Goal: Information Seeking & Learning: Learn about a topic

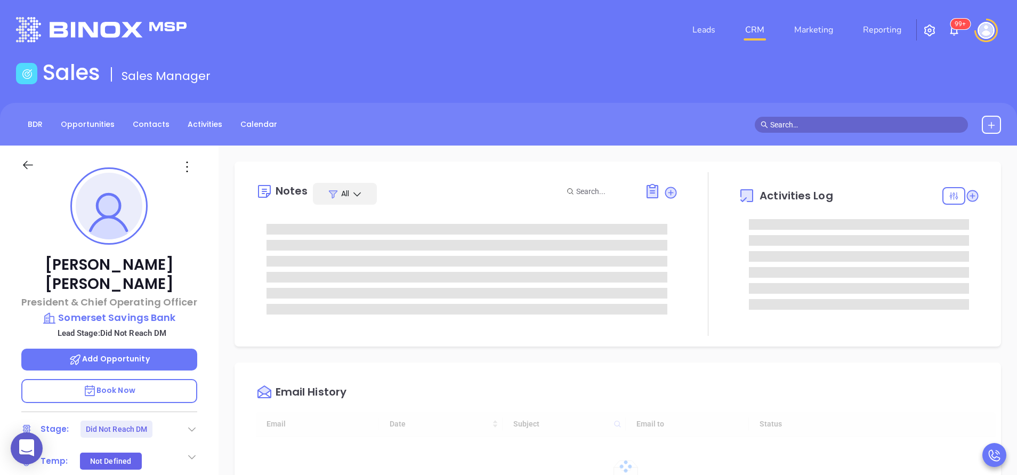
type input "[PERSON_NAME]"
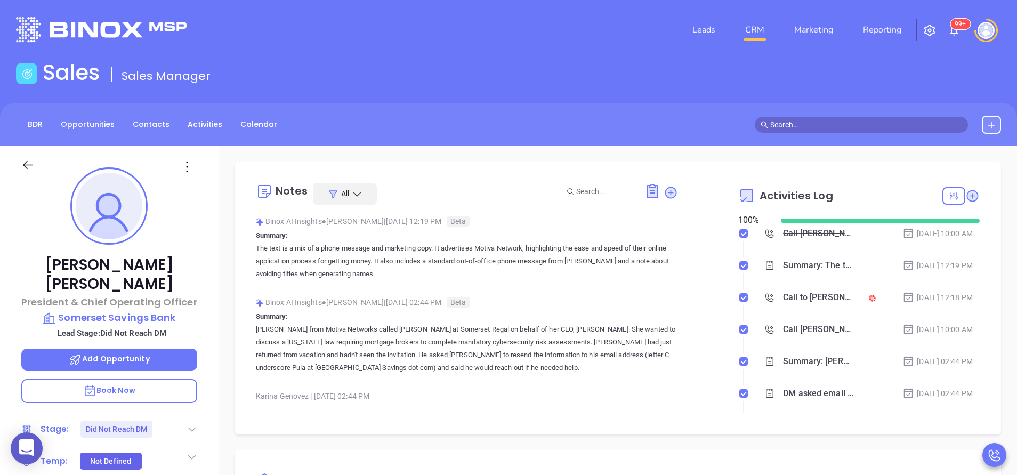
scroll to position [279, 0]
click at [794, 305] on div "Call to Christopher Pribula" at bounding box center [818, 297] width 70 height 16
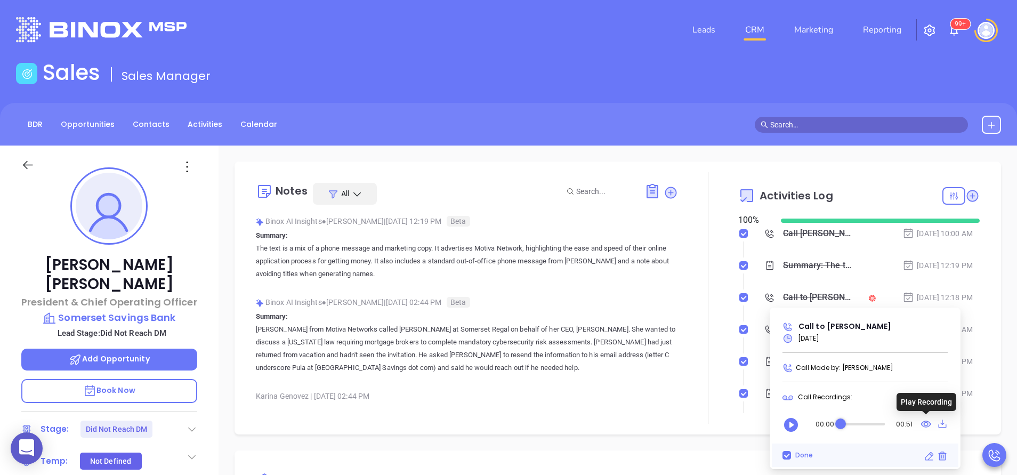
click at [924, 429] on icon at bounding box center [926, 423] width 11 height 13
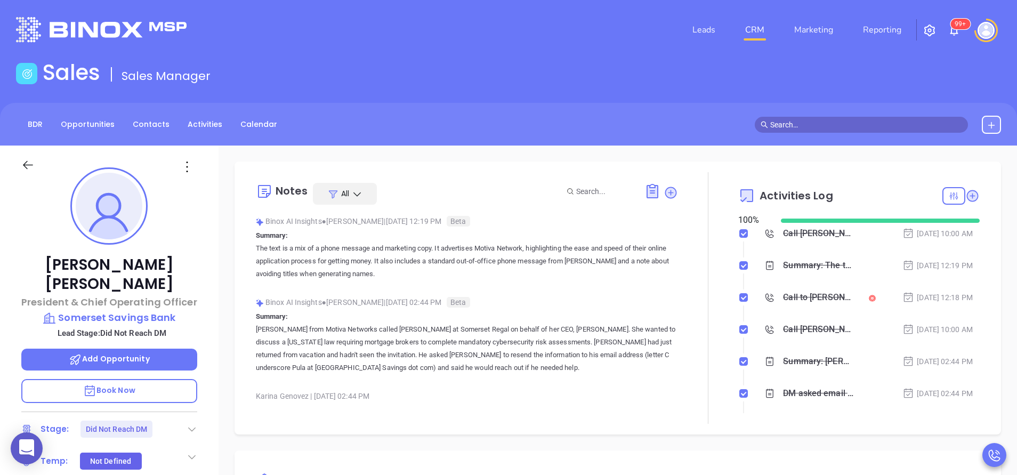
click at [704, 324] on div at bounding box center [708, 298] width 60 height 252
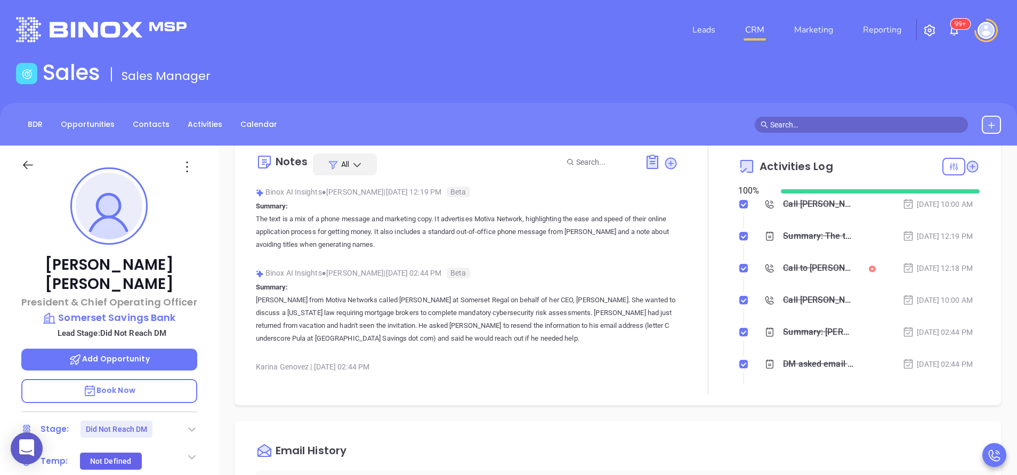
scroll to position [32, 0]
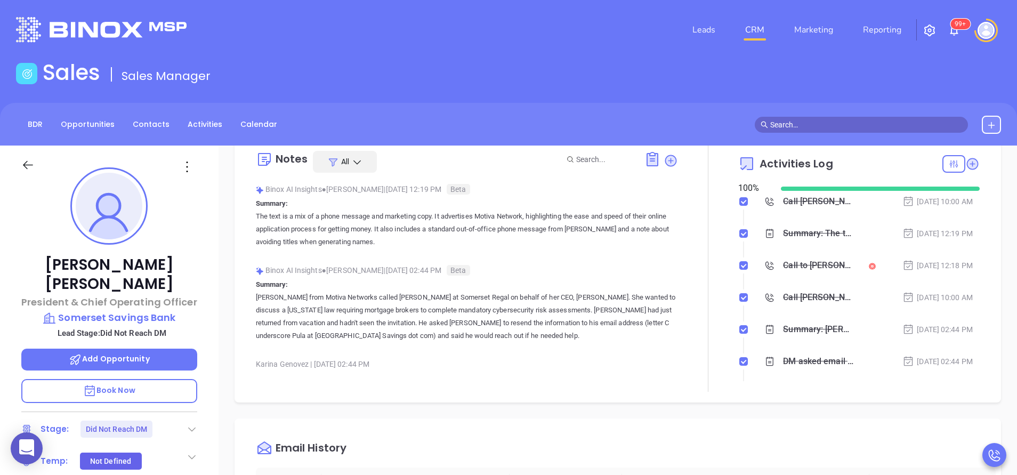
click at [986, 313] on div "Notes All Binox AI Insights ● Karina Genovez | Sep 9, 2025 12:19 PM Beta Summar…" at bounding box center [618, 266] width 767 height 273
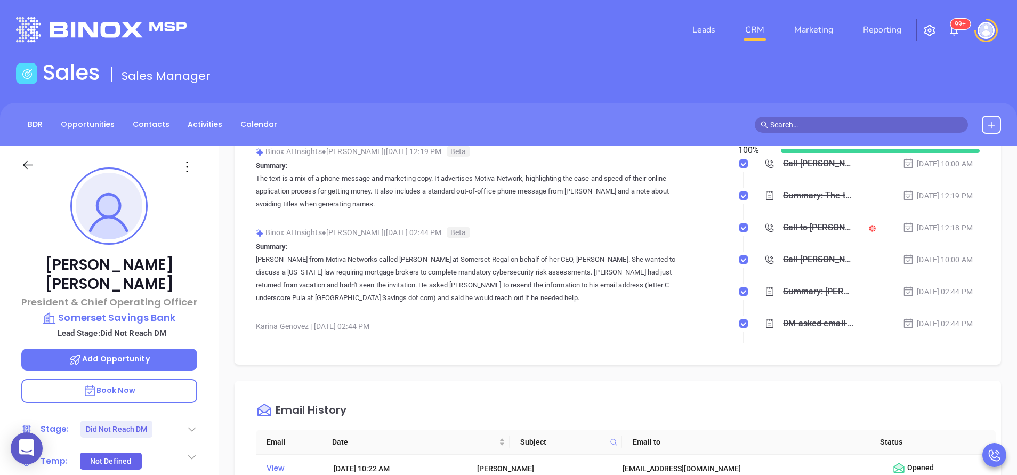
scroll to position [96, 0]
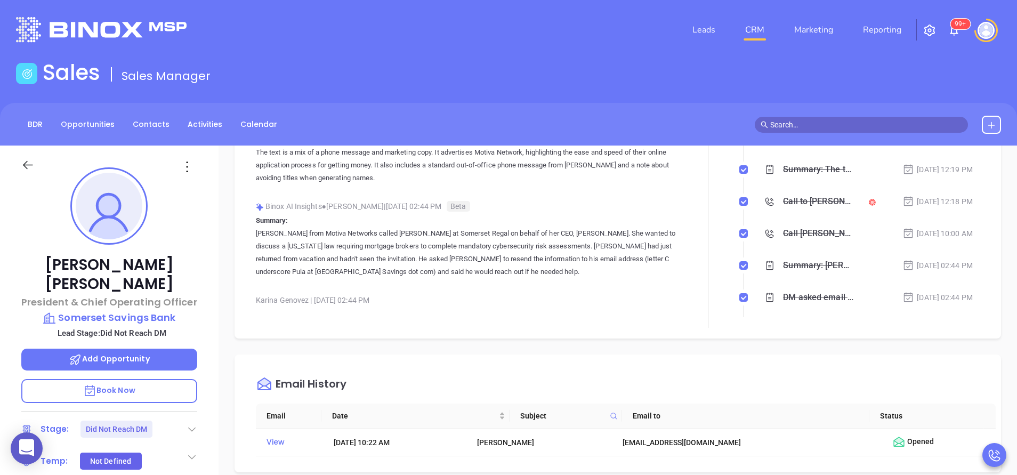
click at [952, 267] on div "Sep 5, 2025 | 02:44 PM" at bounding box center [938, 266] width 70 height 12
click at [804, 228] on div "Call to Christopher Pribula" at bounding box center [818, 234] width 70 height 16
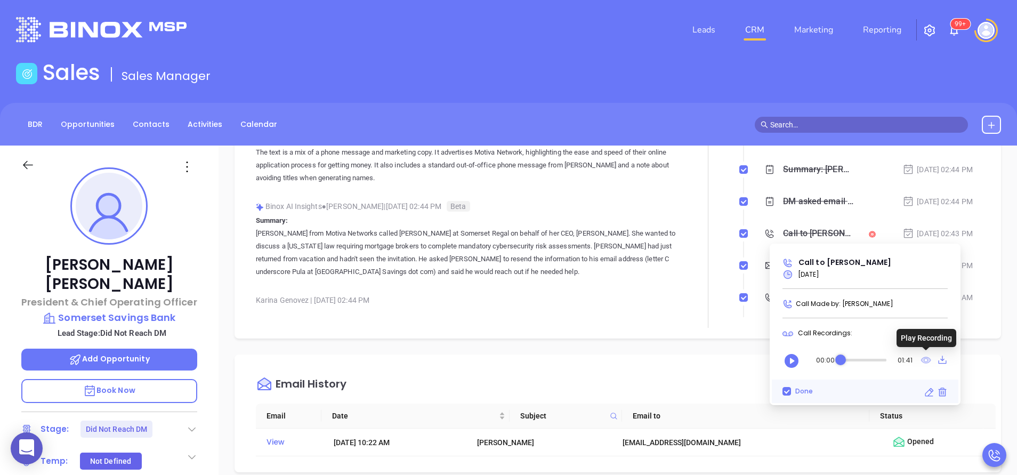
click at [926, 358] on icon at bounding box center [926, 360] width 10 height 7
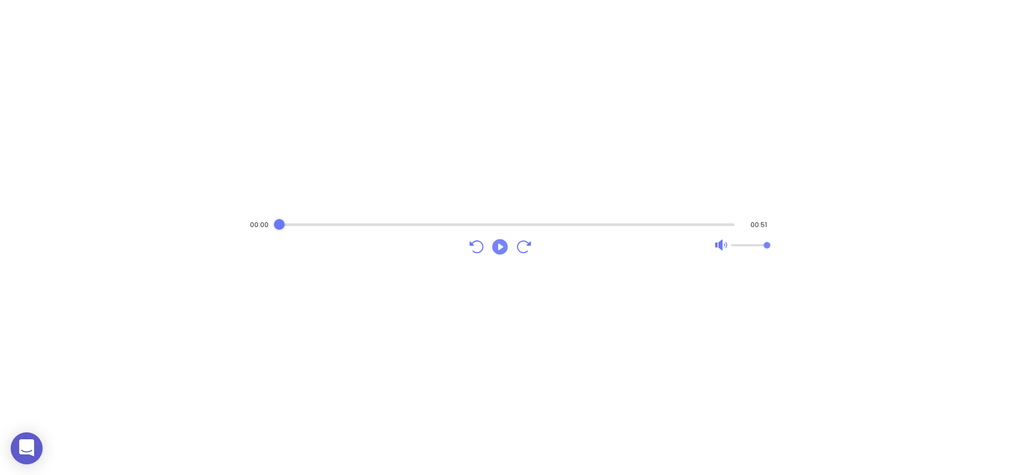
click at [500, 248] on icon "Play" at bounding box center [499, 246] width 19 height 19
click at [701, 226] on div "Audio progress control" at bounding box center [507, 225] width 455 height 11
click at [718, 222] on div "Audio progress control" at bounding box center [507, 225] width 455 height 11
click at [497, 248] on icon "Play" at bounding box center [499, 246] width 15 height 15
click at [335, 225] on div "Audio progress control" at bounding box center [507, 224] width 457 height 3
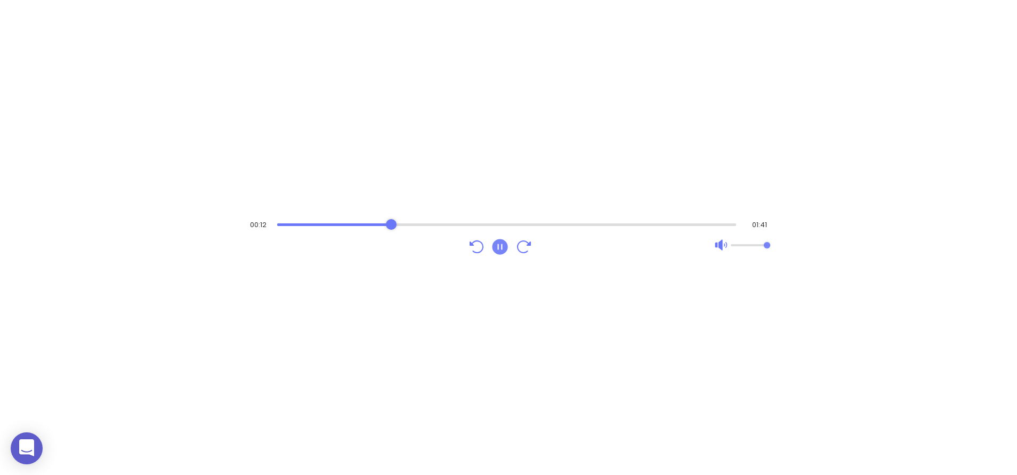
click at [391, 220] on div "Audio progress control" at bounding box center [507, 225] width 460 height 11
click at [381, 226] on div "Audio progress control" at bounding box center [507, 225] width 457 height 11
